Goal: Transaction & Acquisition: Purchase product/service

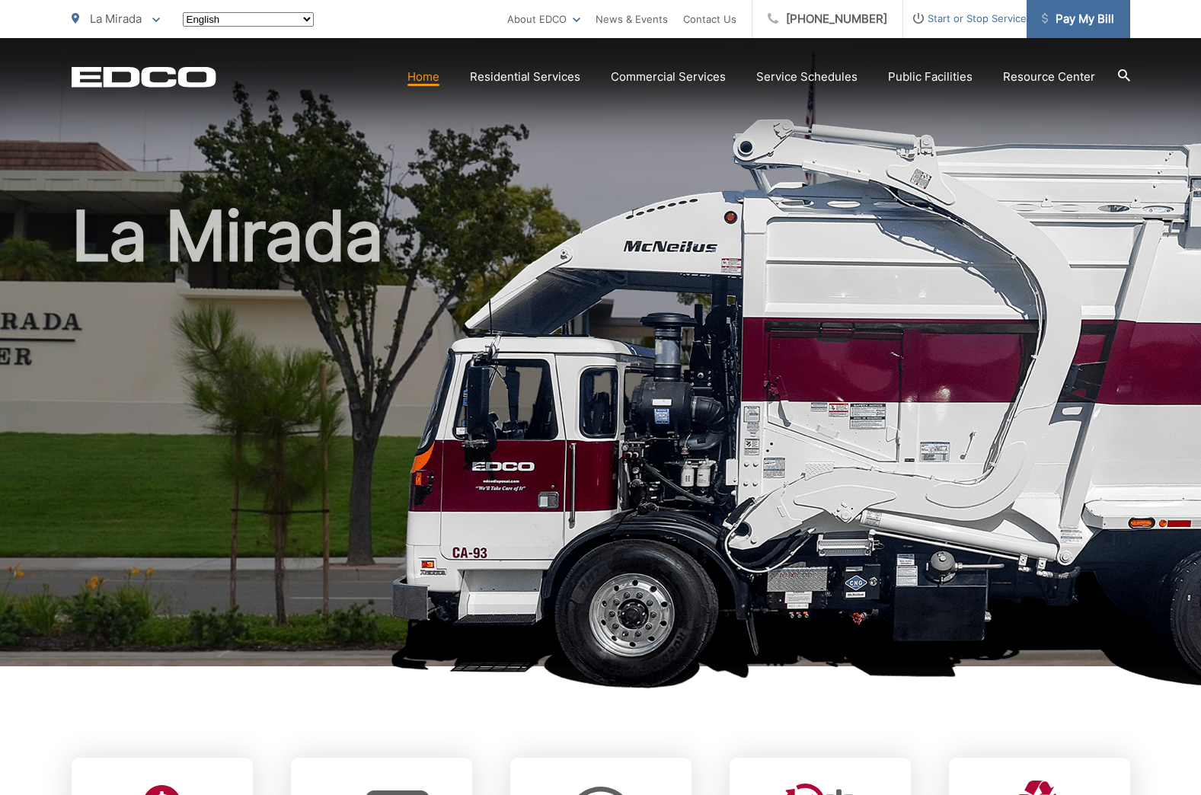
drag, startPoint x: 0, startPoint y: 0, endPoint x: 1081, endPoint y: 22, distance: 1081.6
click at [1081, 22] on span "Pay My Bill" at bounding box center [1078, 19] width 72 height 18
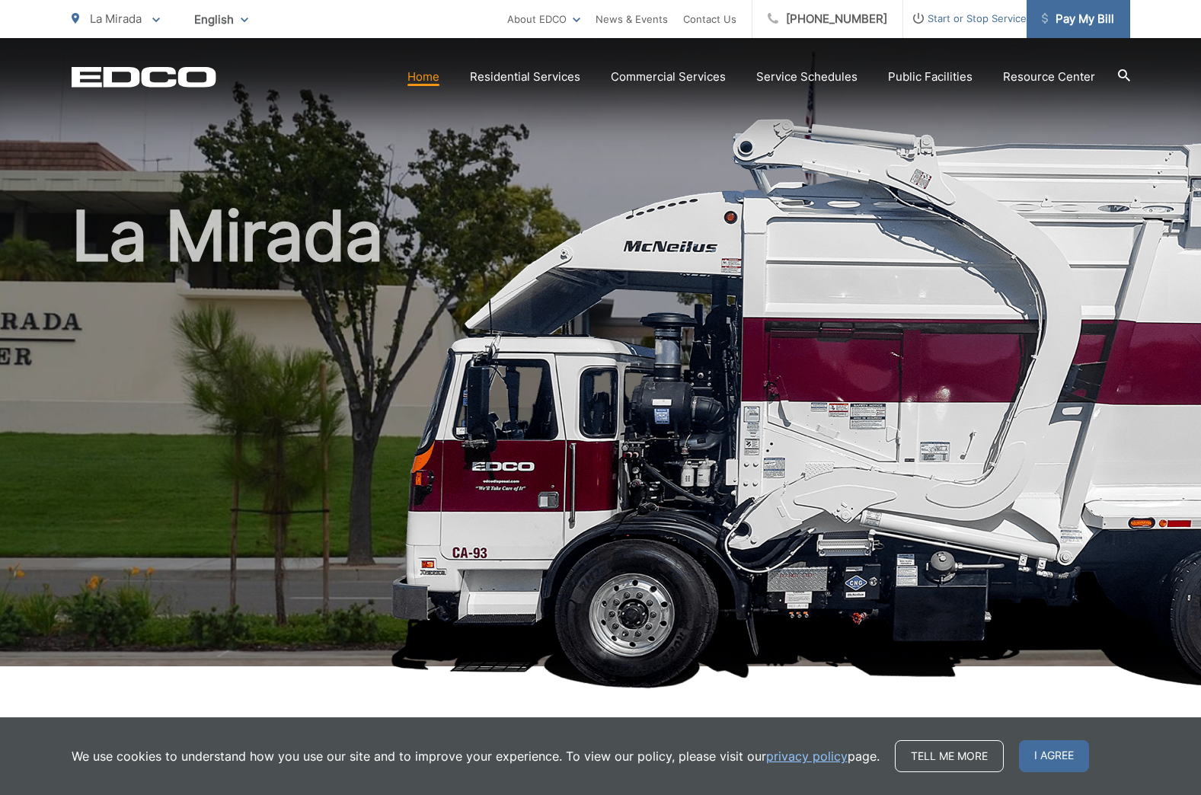
click at [1081, 22] on html "Home Back Home Residential Services Overview Curbside Pickup Recycling Organic …" at bounding box center [600, 397] width 1201 height 795
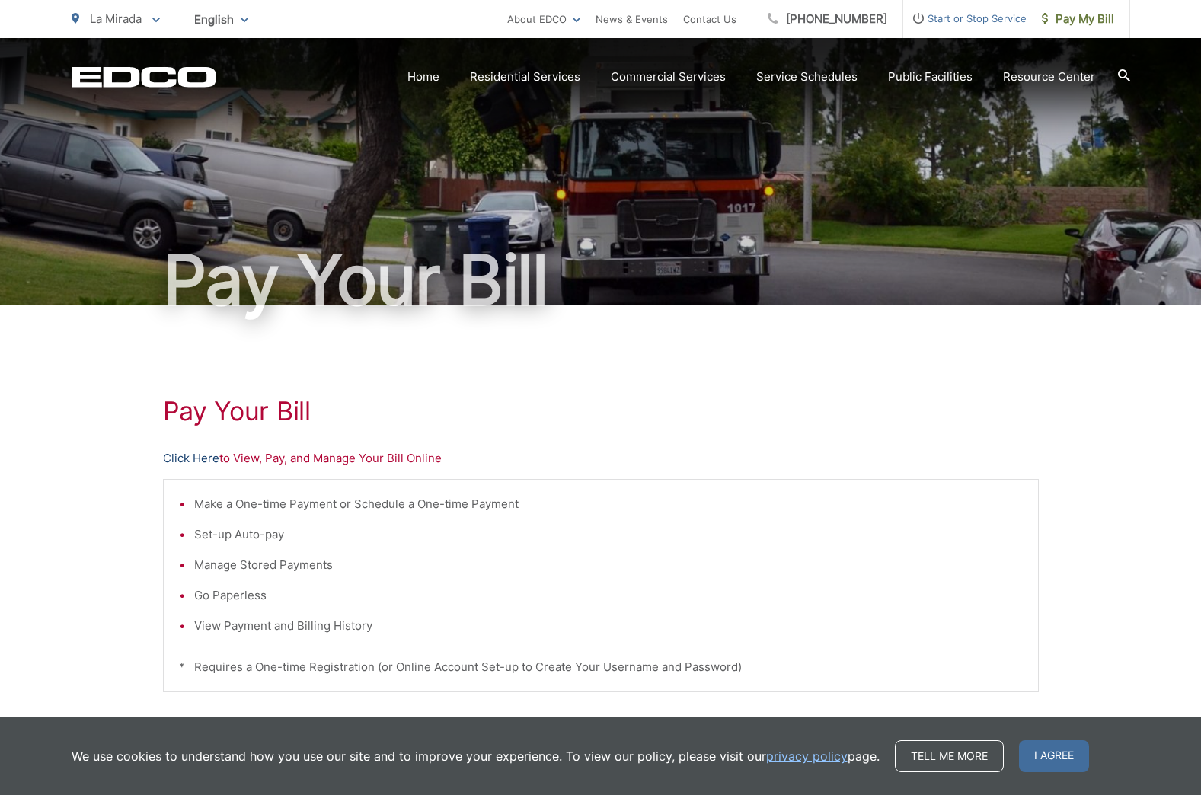
click at [192, 456] on link "Click Here" at bounding box center [191, 458] width 56 height 18
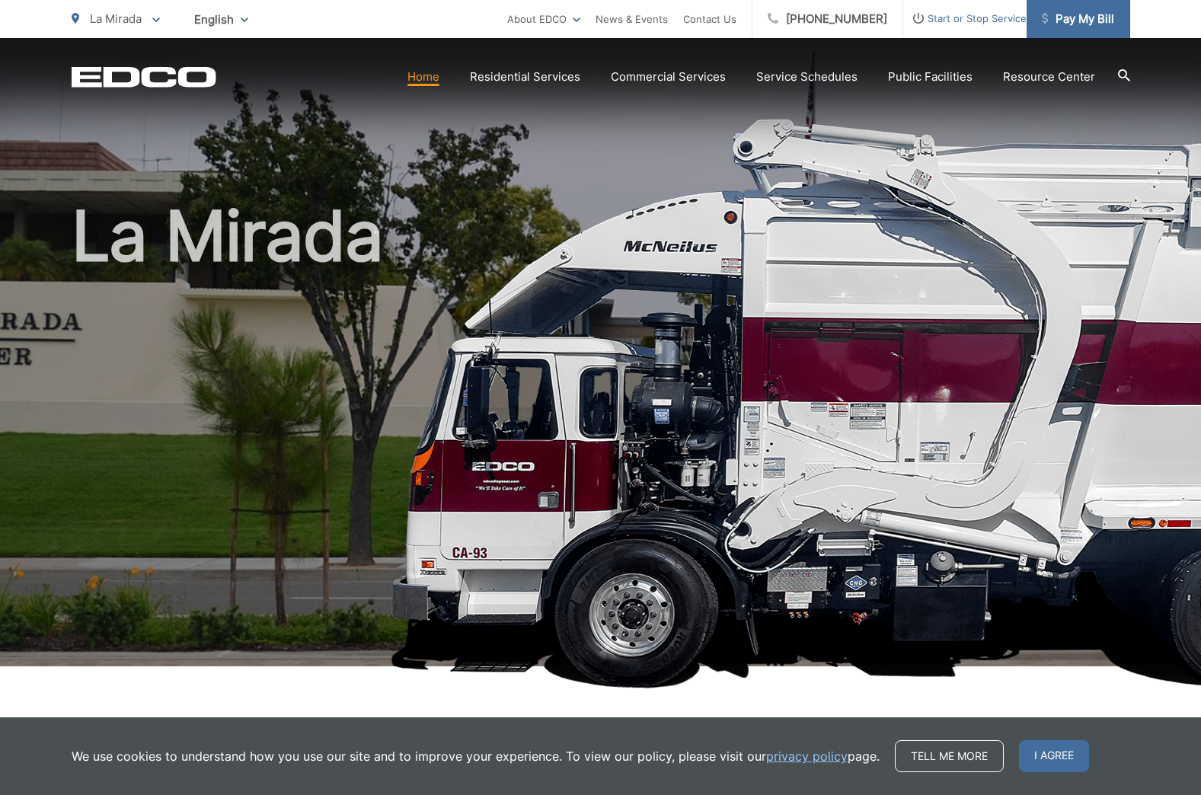
click at [1071, 25] on span "Pay My Bill" at bounding box center [1078, 19] width 72 height 18
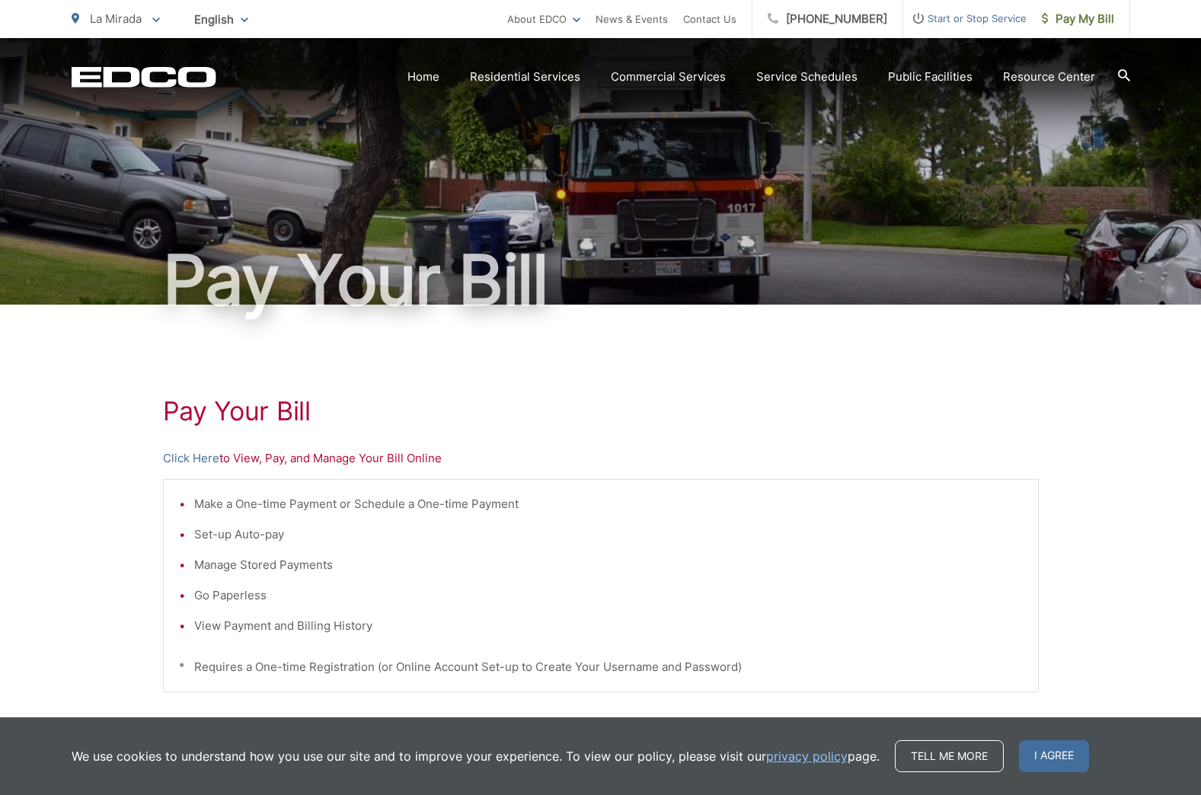
click at [173, 449] on div "Pay Your Bill Click Here to View, Pay, and Manage Your Bill Online Make a One-t…" at bounding box center [601, 647] width 876 height 684
click at [181, 459] on link "Click Here" at bounding box center [191, 458] width 56 height 18
